Goal: Task Accomplishment & Management: Manage account settings

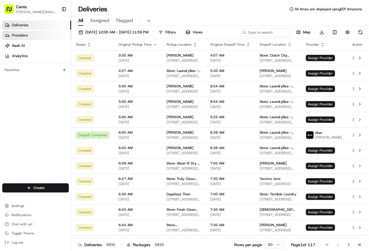
click at [39, 33] on link "Providers" at bounding box center [36, 35] width 69 height 9
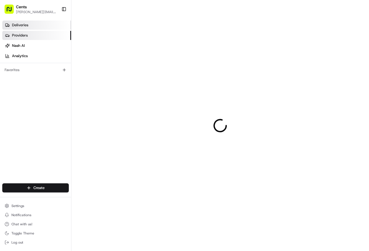
click at [33, 25] on link "Deliveries" at bounding box center [36, 25] width 69 height 9
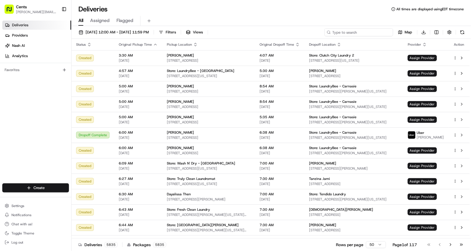
click at [363, 33] on input at bounding box center [358, 32] width 69 height 8
type input "luv wash"
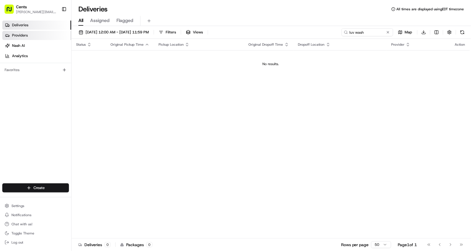
click at [37, 37] on link "Providers" at bounding box center [36, 35] width 69 height 9
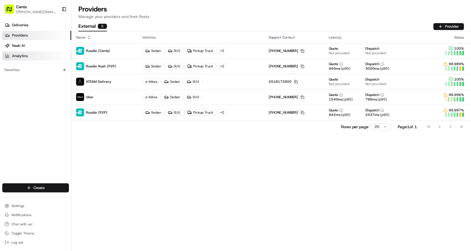
click at [36, 59] on link "Analytics" at bounding box center [36, 55] width 69 height 9
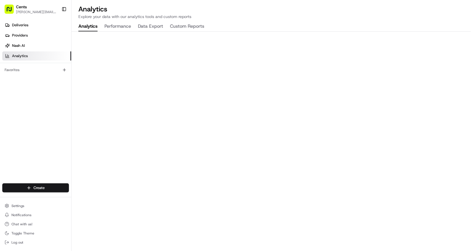
click at [113, 27] on button "Performance" at bounding box center [117, 27] width 27 height 10
click at [31, 48] on link "Nash AI" at bounding box center [36, 45] width 69 height 9
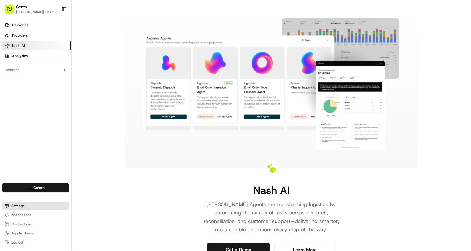
click at [29, 205] on button "Settings" at bounding box center [35, 206] width 67 height 8
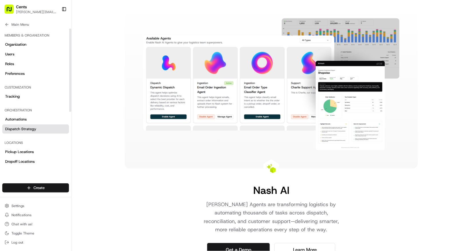
click at [45, 129] on link "Dispatch Strategy" at bounding box center [35, 129] width 67 height 9
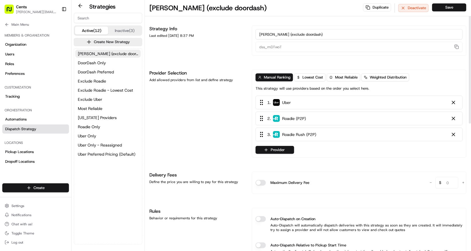
click at [120, 33] on button "Inactive (3)" at bounding box center [124, 31] width 33 height 8
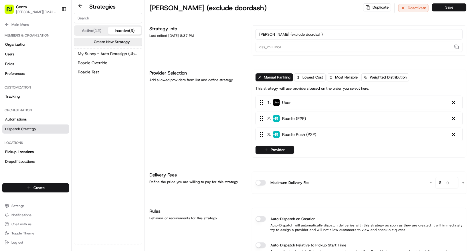
click at [89, 29] on button "Active (12)" at bounding box center [91, 31] width 33 height 8
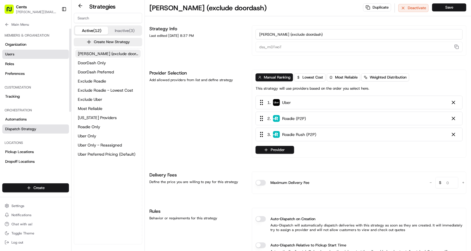
click at [24, 55] on link "Users" at bounding box center [35, 54] width 67 height 9
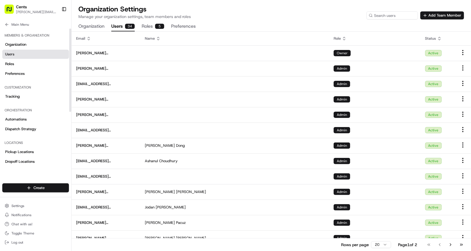
click at [83, 26] on button "Organization" at bounding box center [91, 27] width 26 height 10
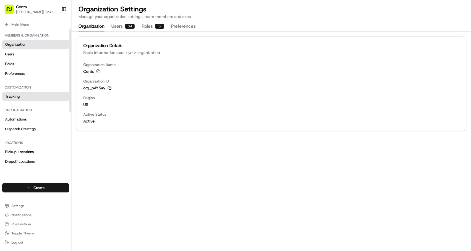
click at [37, 96] on link "Tracking" at bounding box center [35, 96] width 67 height 9
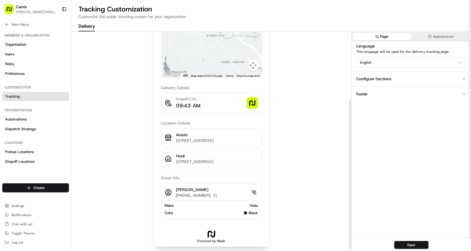
scroll to position [99, 0]
click at [7, 24] on icon at bounding box center [7, 24] width 5 height 5
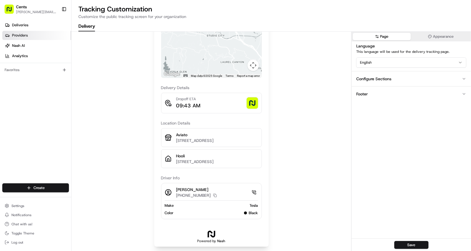
click at [31, 36] on link "Providers" at bounding box center [36, 35] width 69 height 9
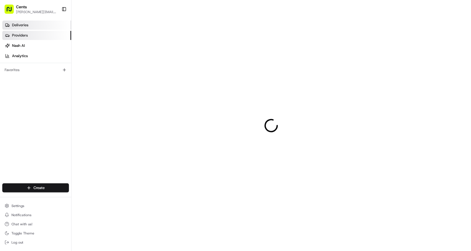
click at [35, 22] on link "Deliveries" at bounding box center [36, 25] width 69 height 9
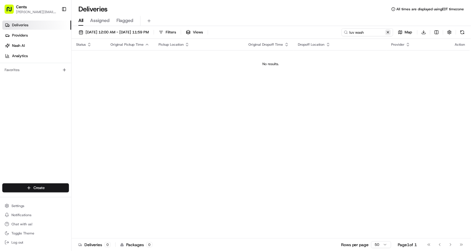
click at [369, 32] on button at bounding box center [388, 32] width 6 height 6
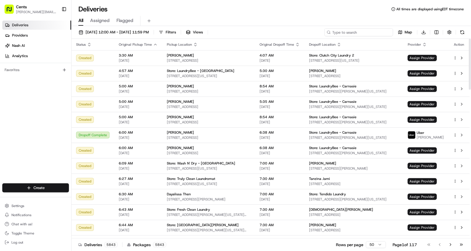
click at [369, 33] on input at bounding box center [358, 32] width 69 height 8
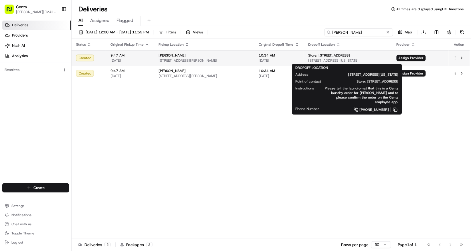
type input "[PERSON_NAME]"
click at [369, 57] on div "Store: [STREET_ADDRESS]" at bounding box center [347, 55] width 79 height 5
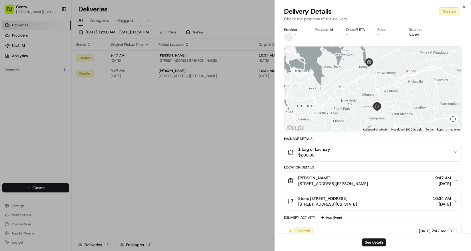
scroll to position [8, 0]
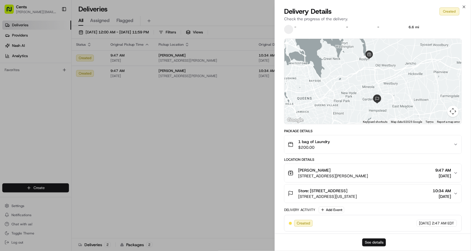
click at [369, 243] on button "See details" at bounding box center [374, 243] width 24 height 8
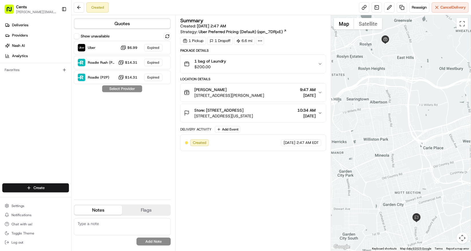
click at [260, 40] on icon at bounding box center [259, 40] width 5 height 5
click at [282, 39] on div "1 Pickup 1 Dropoff 6.6 mi" at bounding box center [253, 41] width 146 height 8
click at [247, 112] on div "Store: [STREET_ADDRESS]" at bounding box center [223, 111] width 59 height 6
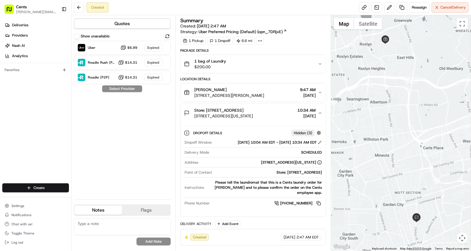
click at [210, 108] on span "Store: [STREET_ADDRESS]" at bounding box center [218, 111] width 49 height 6
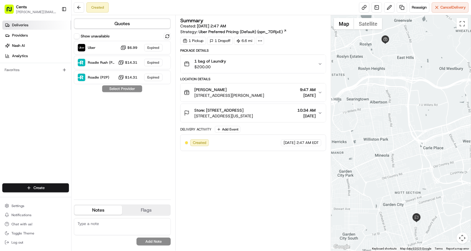
click at [42, 22] on link "Deliveries" at bounding box center [36, 25] width 69 height 9
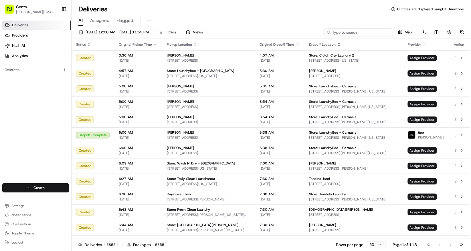
click at [356, 33] on input at bounding box center [358, 32] width 69 height 8
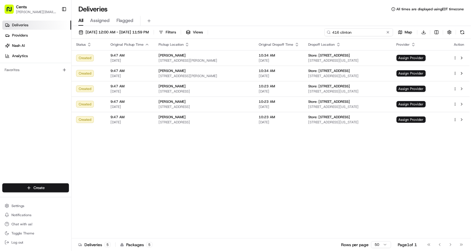
type input "416 clinton"
click at [29, 207] on button "Settings" at bounding box center [35, 206] width 67 height 8
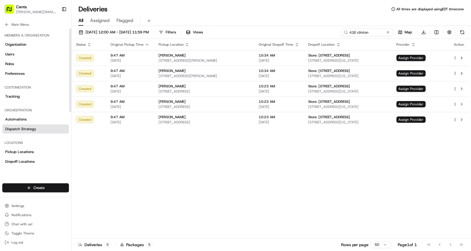
click at [35, 129] on span "Dispatch Strategy" at bounding box center [20, 129] width 31 height 5
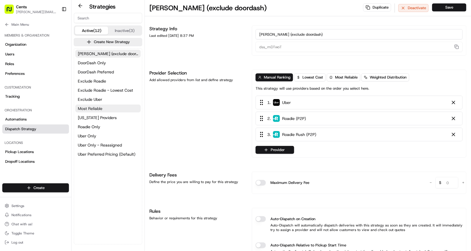
click at [120, 110] on button "Most Reliable" at bounding box center [107, 109] width 65 height 8
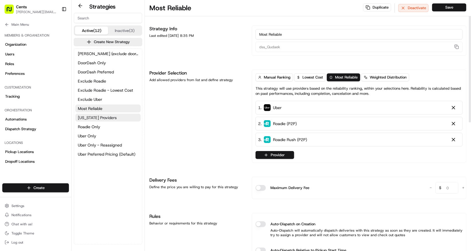
click at [110, 118] on span "[US_STATE] Providers" at bounding box center [97, 118] width 39 height 6
